Goal: Task Accomplishment & Management: Manage account settings

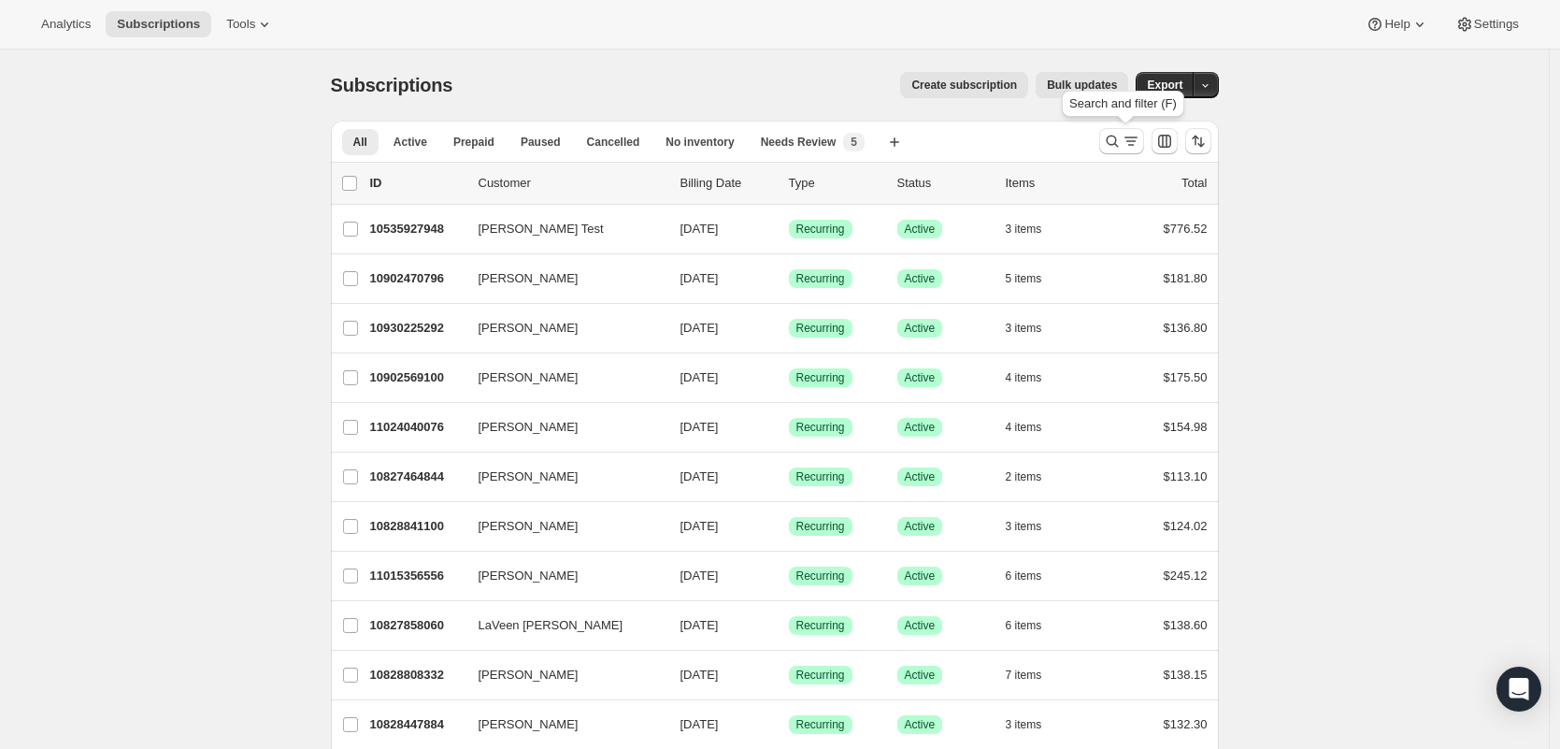
drag, startPoint x: 1124, startPoint y: 135, endPoint x: 554, endPoint y: 118, distance: 569.6
click at [1122, 136] on icon "Search and filter results" at bounding box center [1112, 141] width 19 height 19
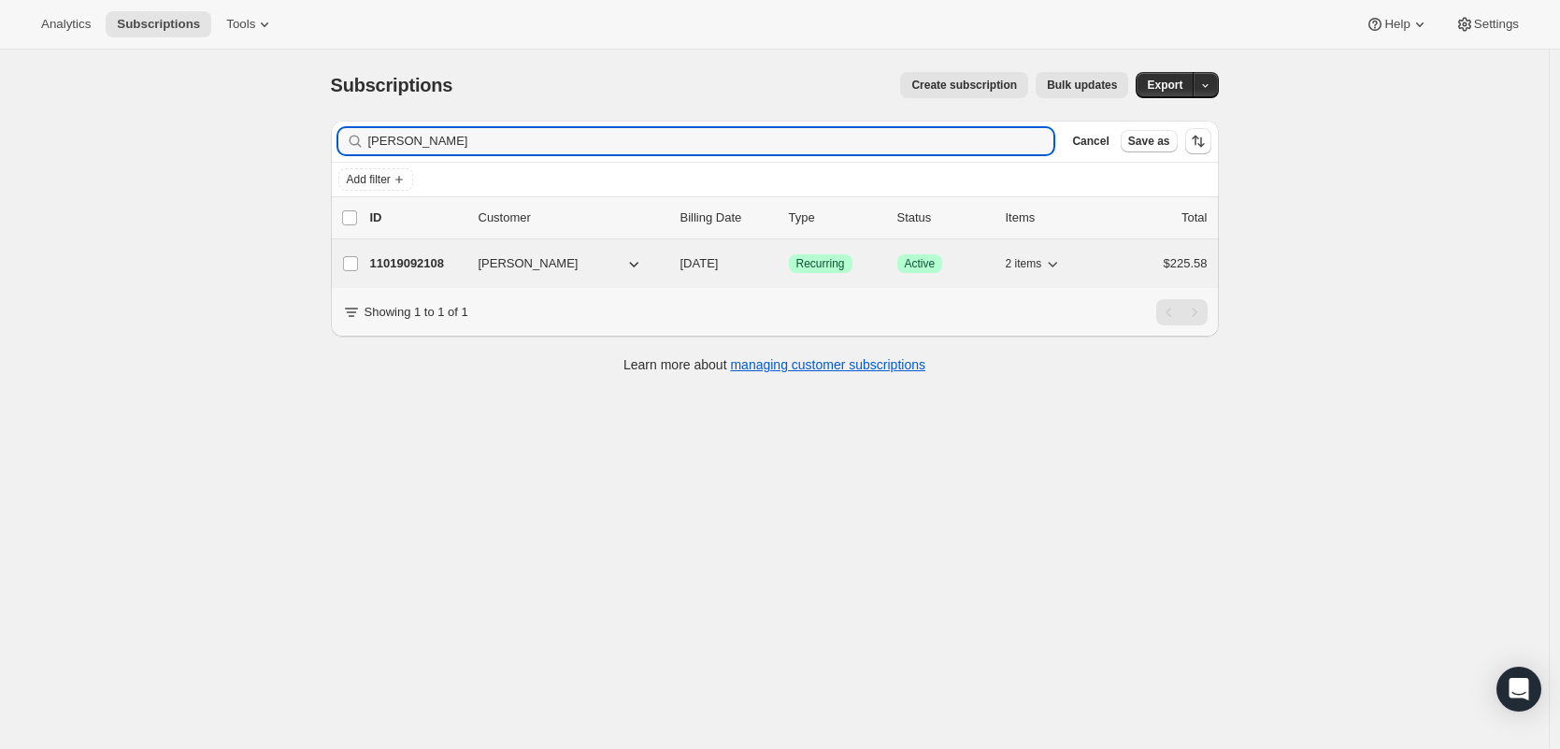
type input "[PERSON_NAME]"
click at [414, 259] on p "11019092108" at bounding box center [416, 263] width 93 height 19
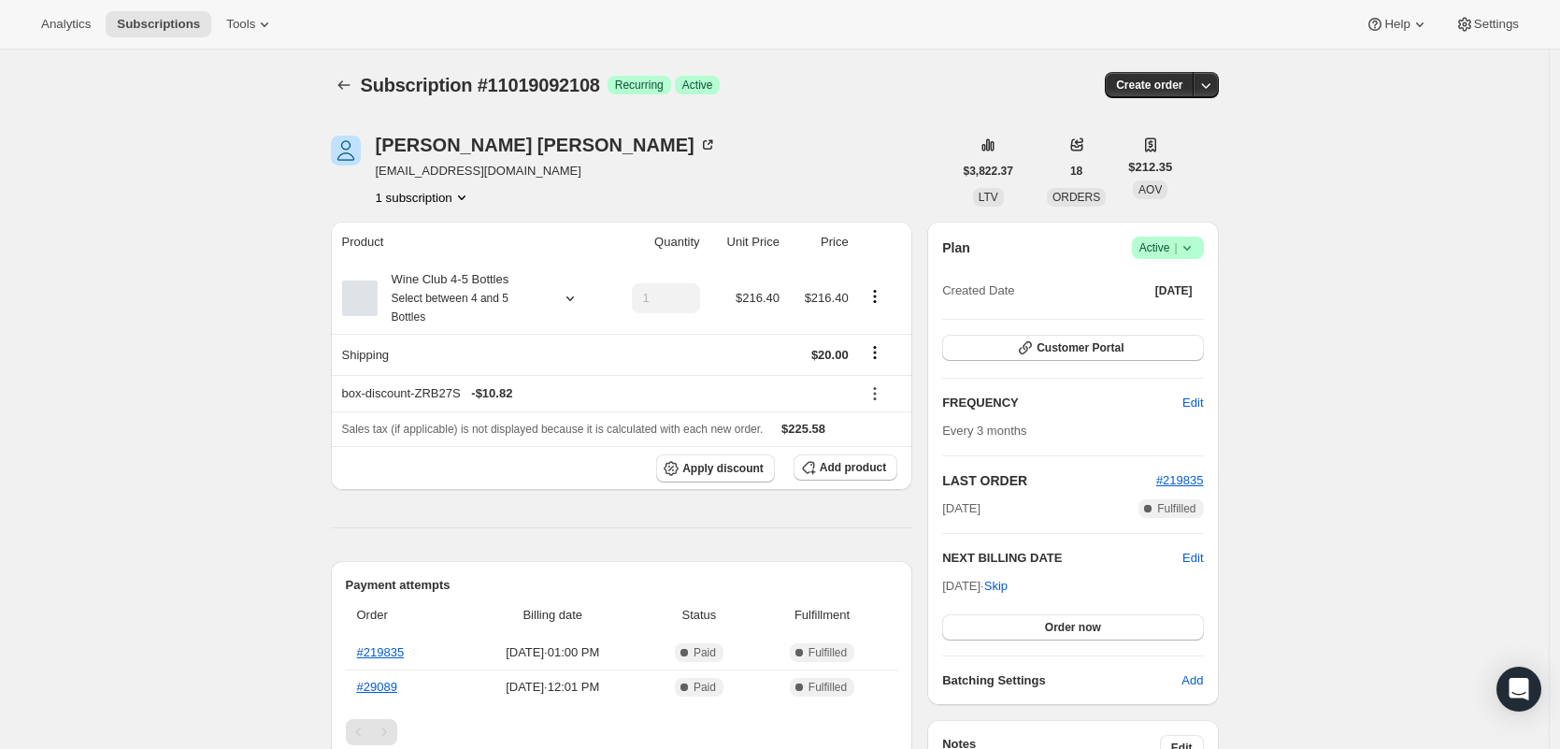
click at [1197, 252] on icon at bounding box center [1187, 247] width 19 height 19
click at [1177, 323] on span "Cancel subscription" at bounding box center [1167, 316] width 106 height 14
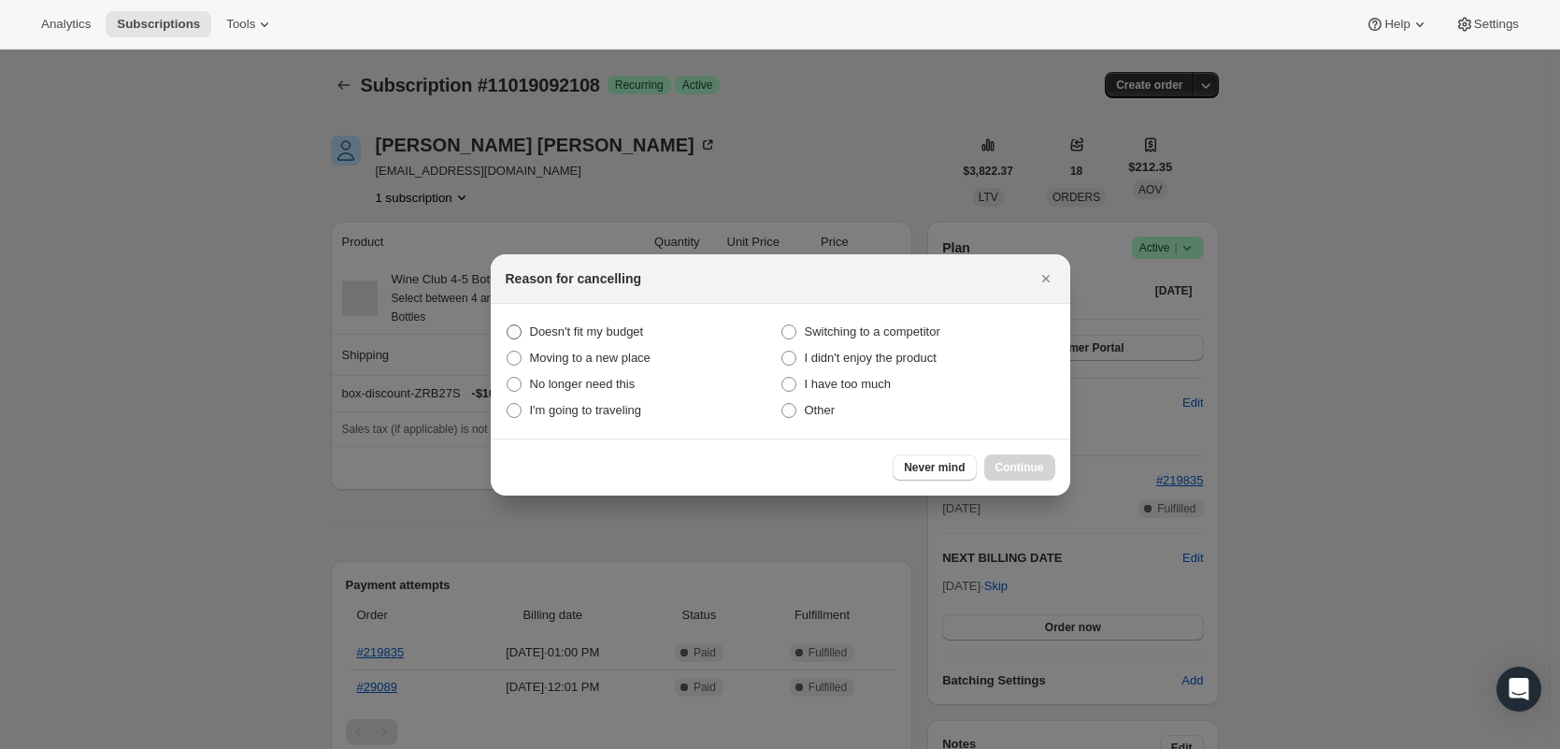
click at [606, 319] on label "Doesn't fit my budget" at bounding box center [643, 332] width 275 height 26
click at [508, 324] on budget "Doesn't fit my budget" at bounding box center [507, 324] width 1 height 1
radio budget "true"
click at [1011, 466] on span "Continue" at bounding box center [1020, 467] width 49 height 15
click at [1011, 466] on button "Continue" at bounding box center [1020, 467] width 71 height 26
